Goal: Check status: Check status

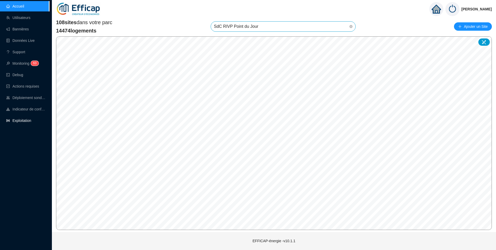
click at [25, 119] on link "Exploitation" at bounding box center [18, 120] width 25 height 4
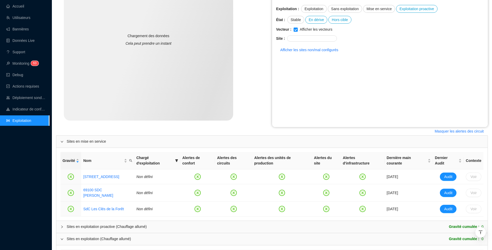
scroll to position [150, 0]
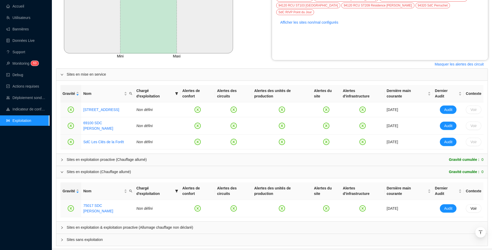
click at [86, 225] on span "Sites en exploitation & exploitation proactive (Allumage chauffage non déclaré)" at bounding box center [275, 227] width 417 height 5
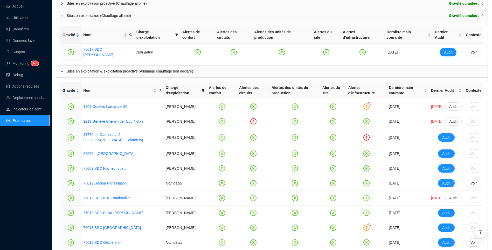
scroll to position [568, 0]
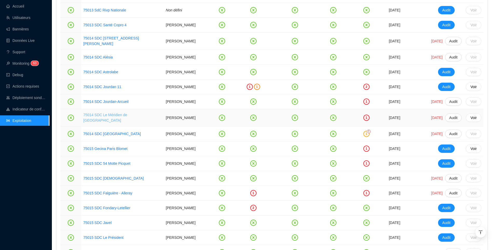
click at [97, 122] on link "75014 SDC Le Méridien de [GEOGRAPHIC_DATA]" at bounding box center [105, 118] width 44 height 10
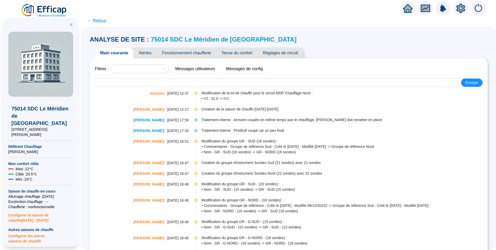
click at [149, 52] on span "Alertes" at bounding box center [144, 53] width 23 height 10
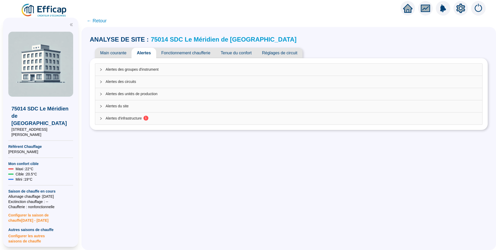
click at [135, 116] on span "Alertes d'infrastructure 1" at bounding box center [292, 118] width 373 height 5
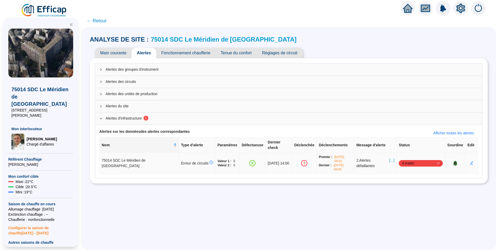
click at [390, 158] on span "[...]" at bounding box center [392, 163] width 5 height 11
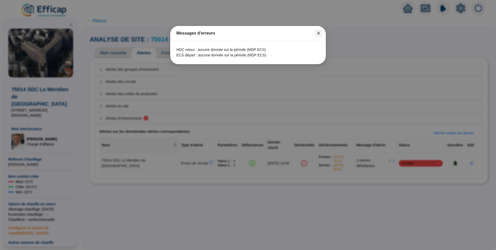
click at [320, 32] on icon "close" at bounding box center [318, 33] width 3 height 3
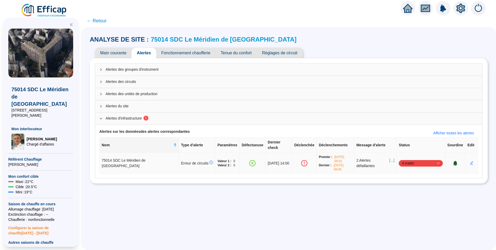
click at [407, 159] on span "A traiter" at bounding box center [421, 163] width 38 height 8
click at [404, 182] on div "Traité" at bounding box center [417, 179] width 36 height 5
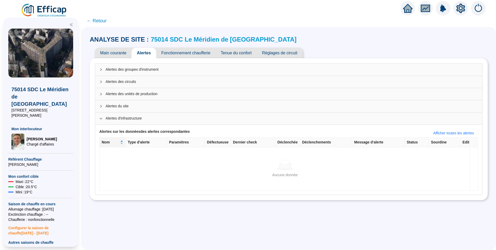
click at [181, 53] on span "Fonctionnement chaufferie" at bounding box center [185, 53] width 59 height 10
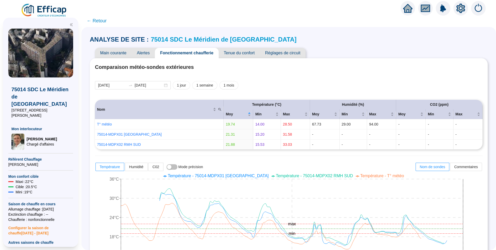
click at [109, 52] on span "Main courante" at bounding box center [113, 53] width 37 height 10
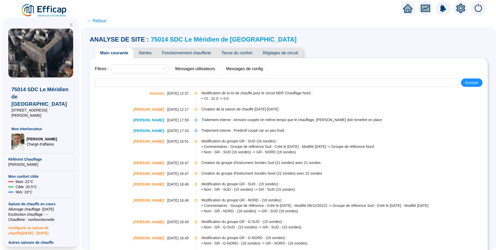
click at [186, 52] on span "Fonctionnement chaufferie" at bounding box center [186, 53] width 59 height 10
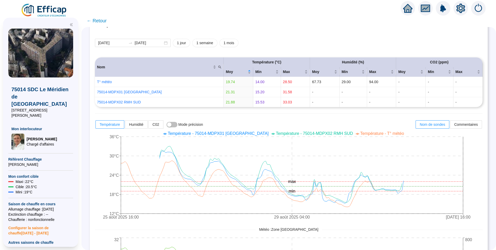
scroll to position [52, 0]
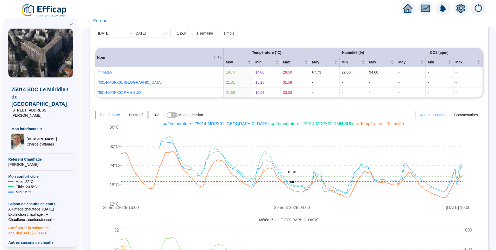
click at [383, 123] on span "Température - T° météo" at bounding box center [383, 123] width 44 height 4
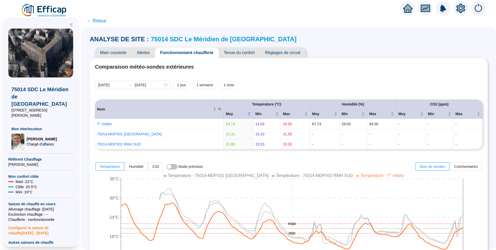
scroll to position [0, 0]
click at [183, 42] on link "75014 SDC Le Méridien de [GEOGRAPHIC_DATA]" at bounding box center [224, 39] width 146 height 7
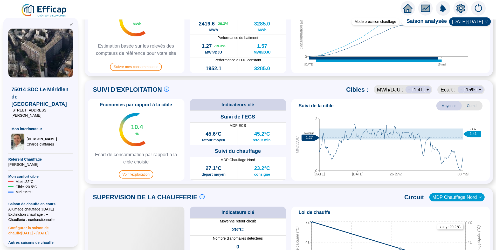
scroll to position [321, 0]
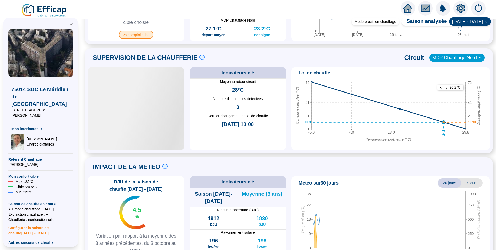
click at [140, 37] on span "Voir l'exploitation" at bounding box center [136, 35] width 35 height 8
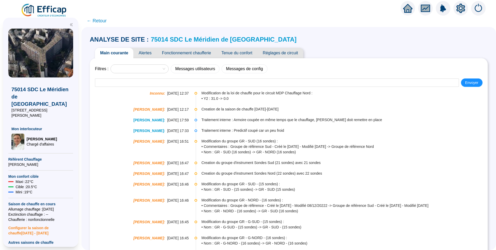
click at [277, 53] on span "Réglages de circuit" at bounding box center [281, 53] width 46 height 10
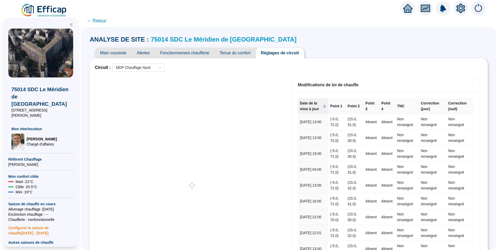
click at [201, 54] on span "Fonctionnement chaufferie" at bounding box center [184, 53] width 59 height 10
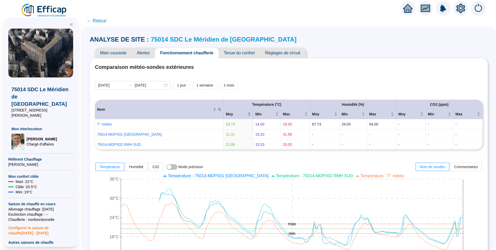
click at [279, 52] on span "Réglages de circuit" at bounding box center [283, 53] width 46 height 10
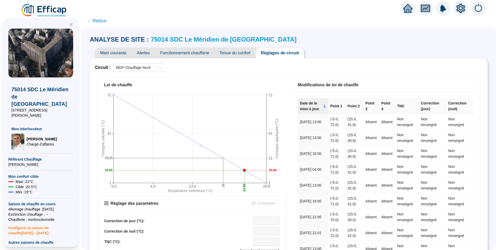
click at [463, 11] on icon "setting" at bounding box center [461, 8] width 9 height 9
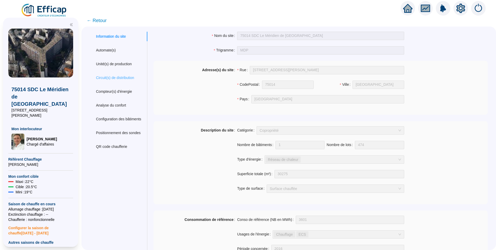
click at [112, 81] on div "Circuit(s) de distribution" at bounding box center [119, 78] width 58 height 10
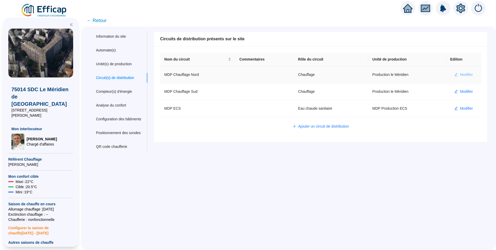
click at [460, 77] on span "Modifier" at bounding box center [466, 74] width 13 height 5
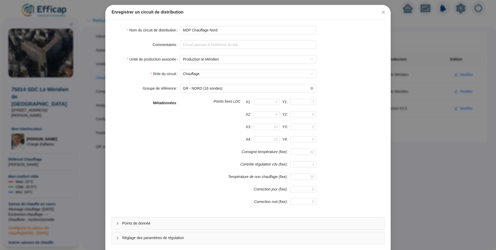
scroll to position [46, 0]
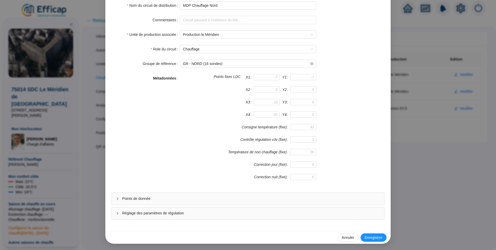
click at [154, 216] on div "Réglage des paramètres de régulation" at bounding box center [248, 213] width 273 height 12
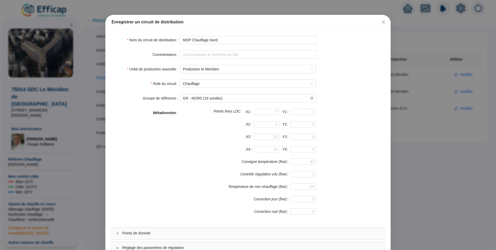
scroll to position [0, 0]
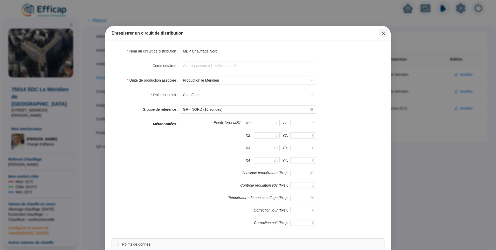
click at [384, 30] on button "Close" at bounding box center [383, 33] width 8 height 8
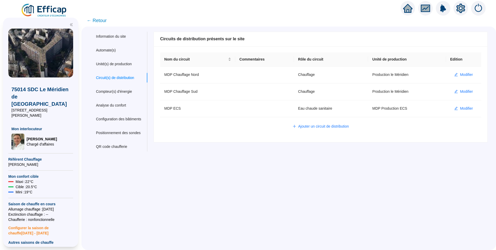
click at [101, 19] on span "← Retour" at bounding box center [97, 20] width 20 height 7
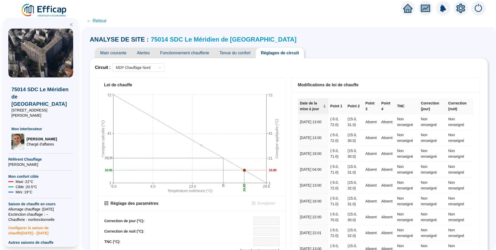
click at [104, 22] on span "← Retour" at bounding box center [97, 20] width 20 height 7
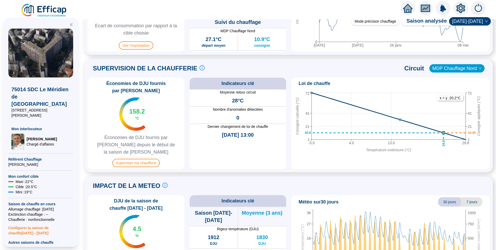
scroll to position [346, 0]
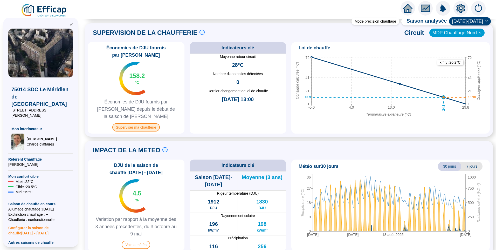
click at [149, 123] on span "Superviser ma chaufferie" at bounding box center [135, 127] width 47 height 8
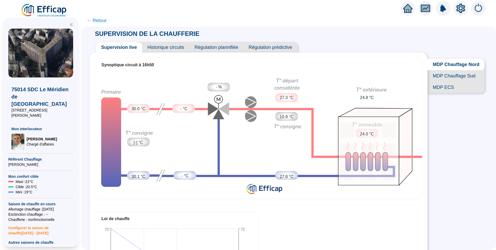
click at [289, 49] on span "Régulation prédictive" at bounding box center [270, 47] width 54 height 10
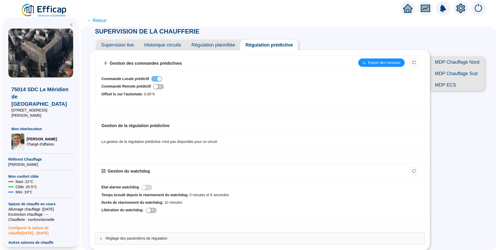
scroll to position [4, 0]
click at [173, 45] on span "Historique circuits" at bounding box center [162, 45] width 47 height 10
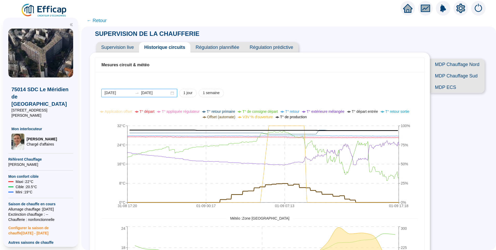
click at [133, 92] on input "2025-08-31" at bounding box center [119, 92] width 28 height 5
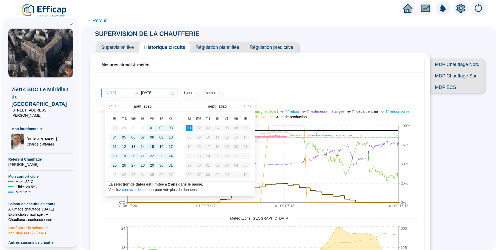
type input "[DATE]"
click at [115, 127] on div "28" at bounding box center [115, 128] width 6 height 6
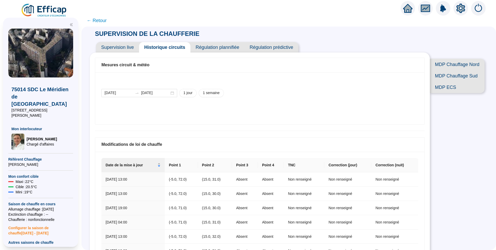
click at [341, 78] on div "2025-07-28 2025-09-01 1 jour 1 semaine 31-08 17:20 01-09 00:17 01-09 07:13 01-0…" at bounding box center [259, 98] width 329 height 52
